Goal: Entertainment & Leisure: Consume media (video, audio)

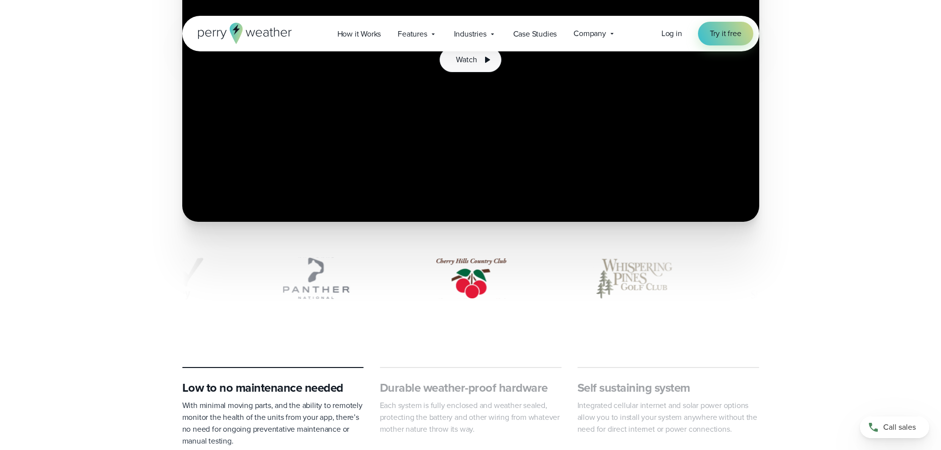
scroll to position [247, 0]
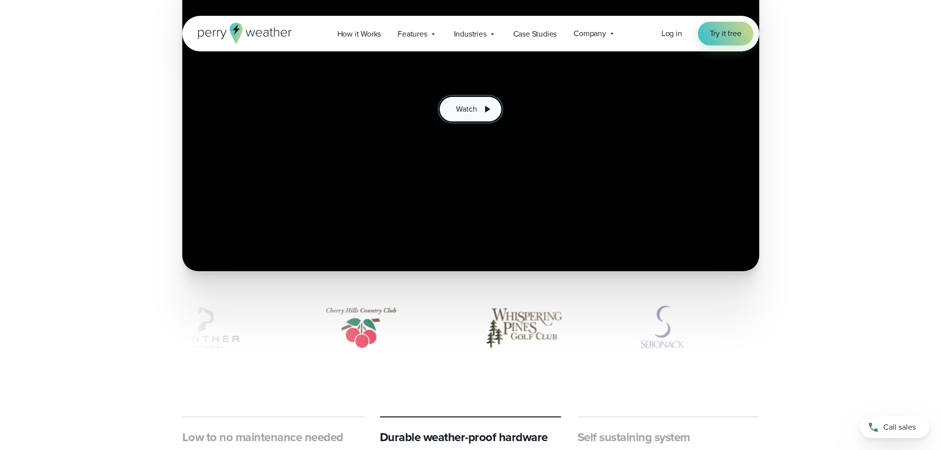
click at [486, 109] on icon at bounding box center [487, 109] width 5 height 6
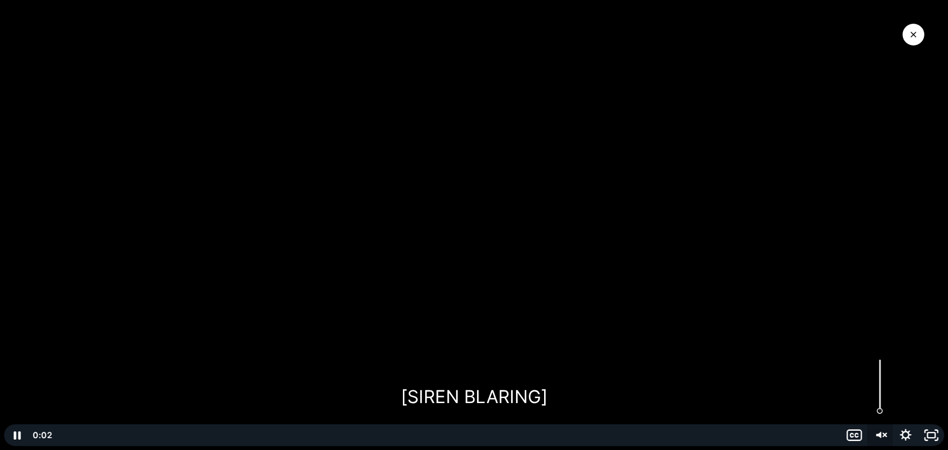
click at [882, 432] on icon "Unmute" at bounding box center [880, 435] width 26 height 22
drag, startPoint x: 219, startPoint y: 447, endPoint x: 41, endPoint y: 445, distance: 177.3
click at [41, 445] on div "0:00 0:00" at bounding box center [436, 435] width 812 height 22
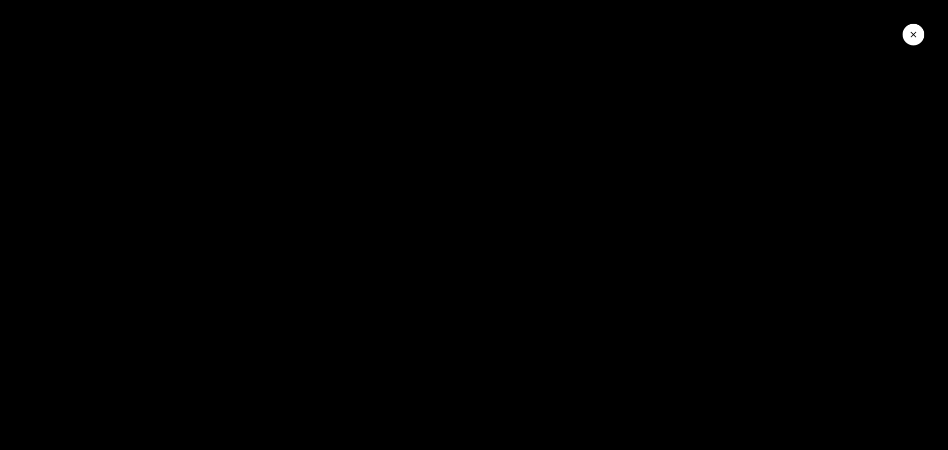
click at [913, 33] on icon "Close Video" at bounding box center [914, 35] width 10 height 10
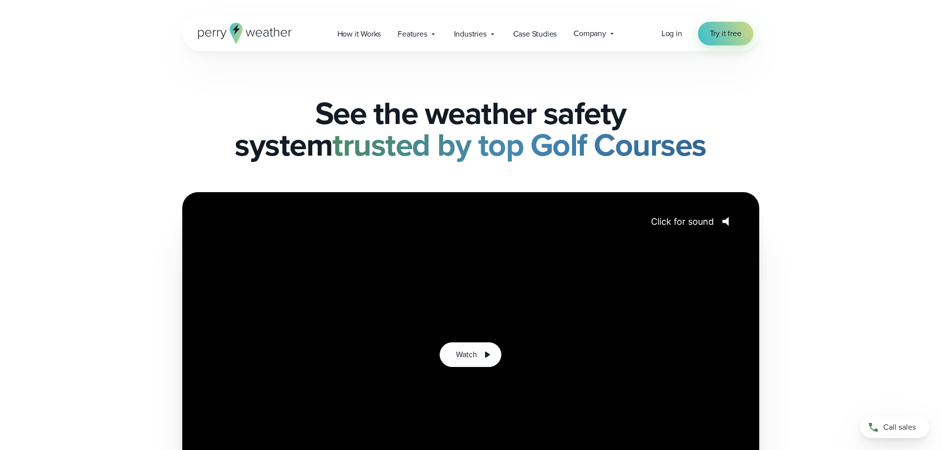
scroll to position [0, 0]
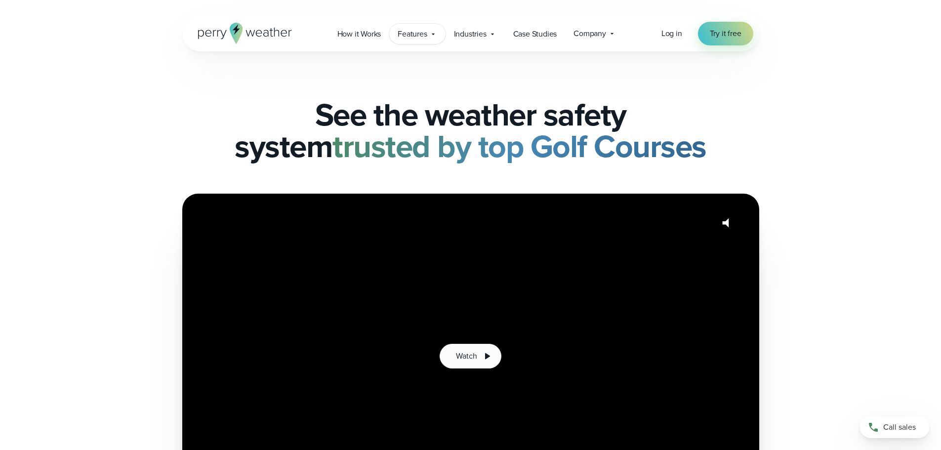
click at [434, 31] on icon at bounding box center [433, 34] width 8 height 8
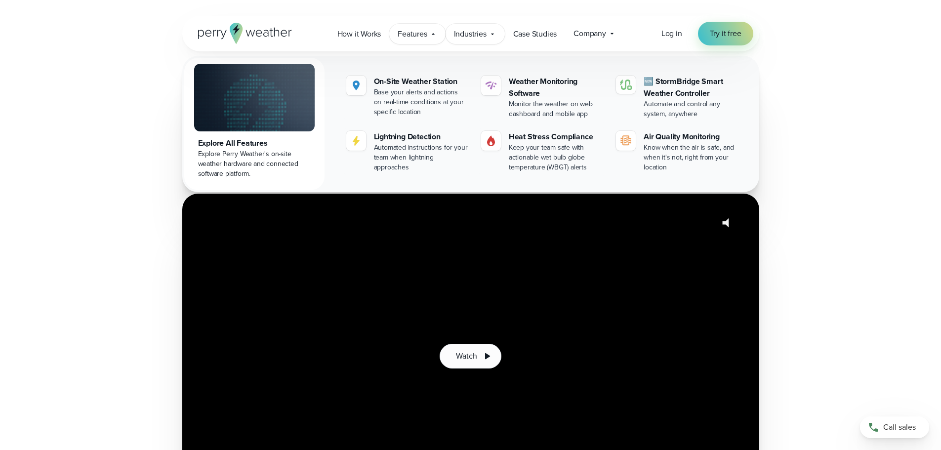
click at [492, 32] on icon at bounding box center [493, 34] width 8 height 8
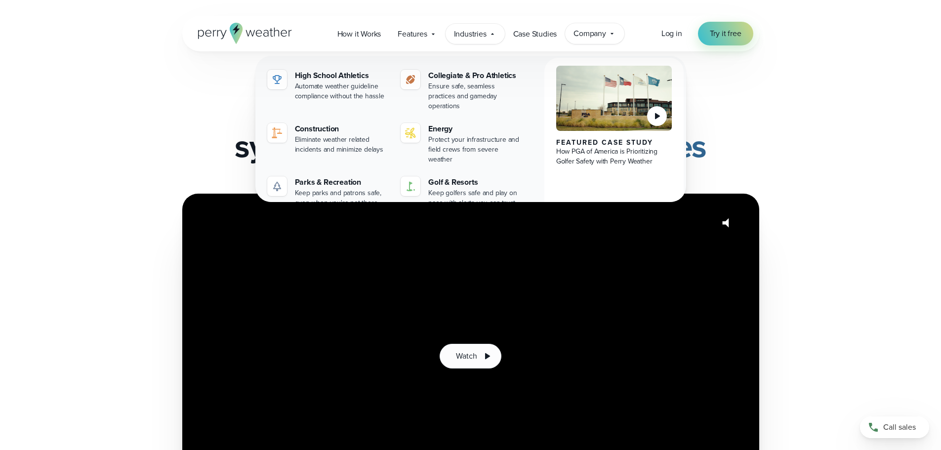
click at [611, 28] on div "Company Contact Us Reach out to us for sales or support questions" at bounding box center [594, 33] width 59 height 21
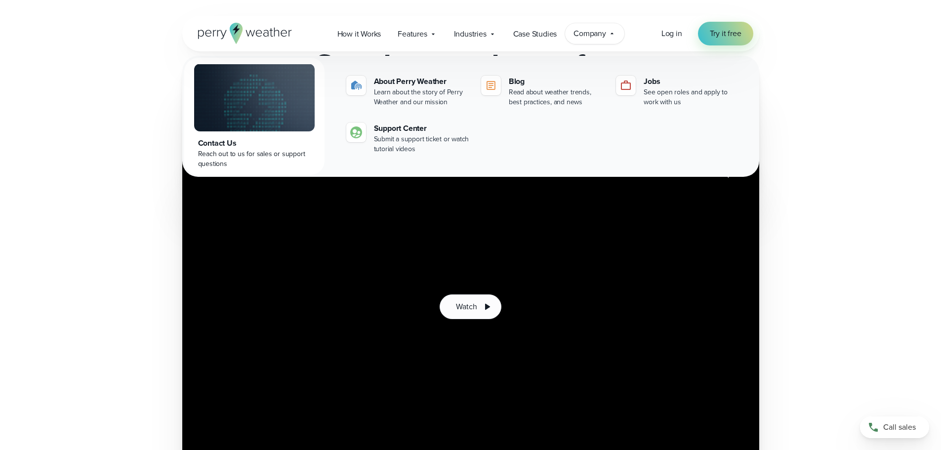
click at [839, 206] on div "Watch" at bounding box center [470, 306] width 941 height 325
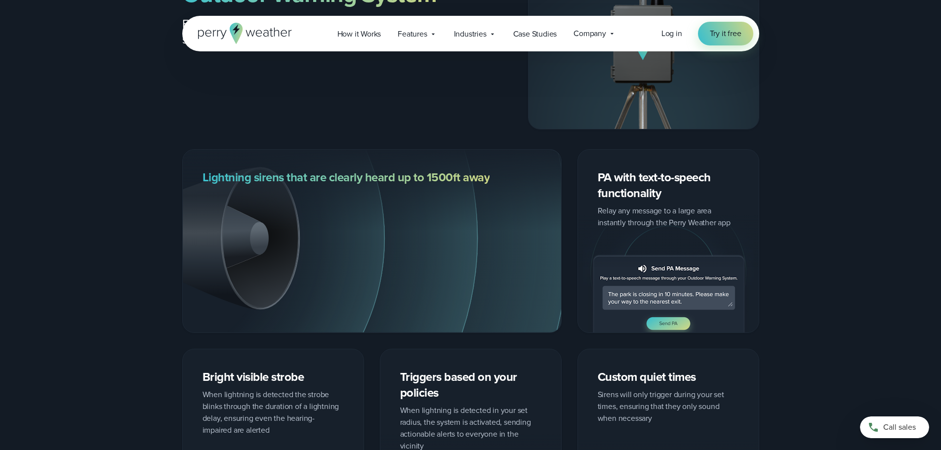
scroll to position [1235, 0]
